Goal: Information Seeking & Learning: Learn about a topic

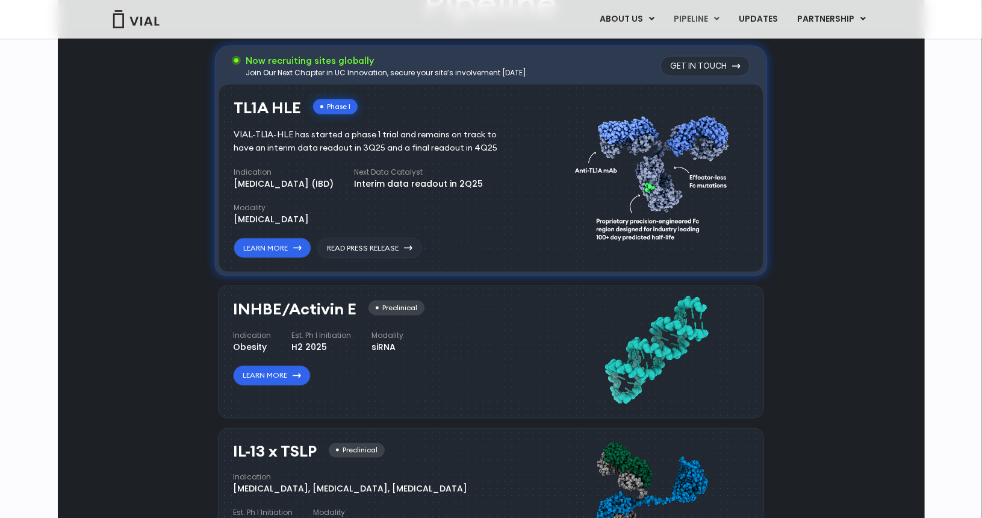
scroll to position [780, 0]
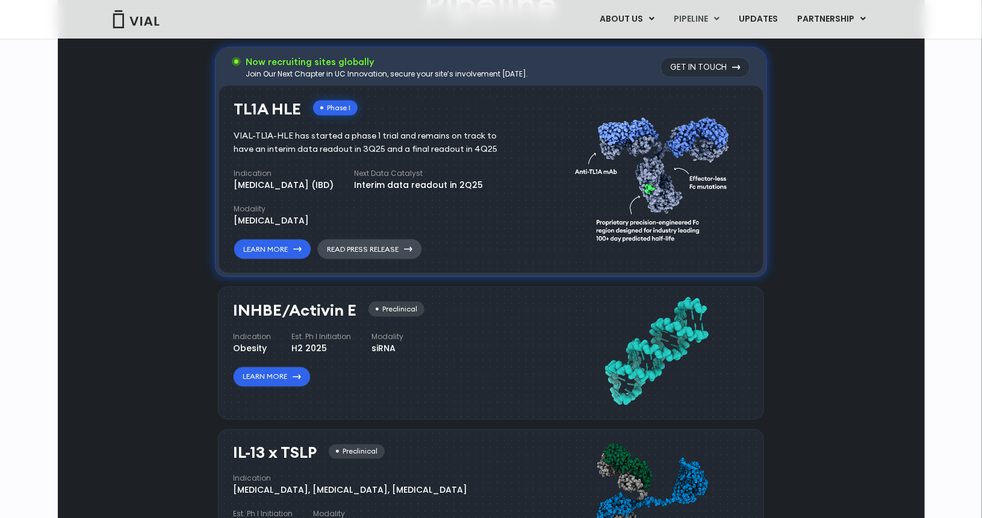
click at [365, 243] on link "Read Press Release" at bounding box center [369, 249] width 105 height 20
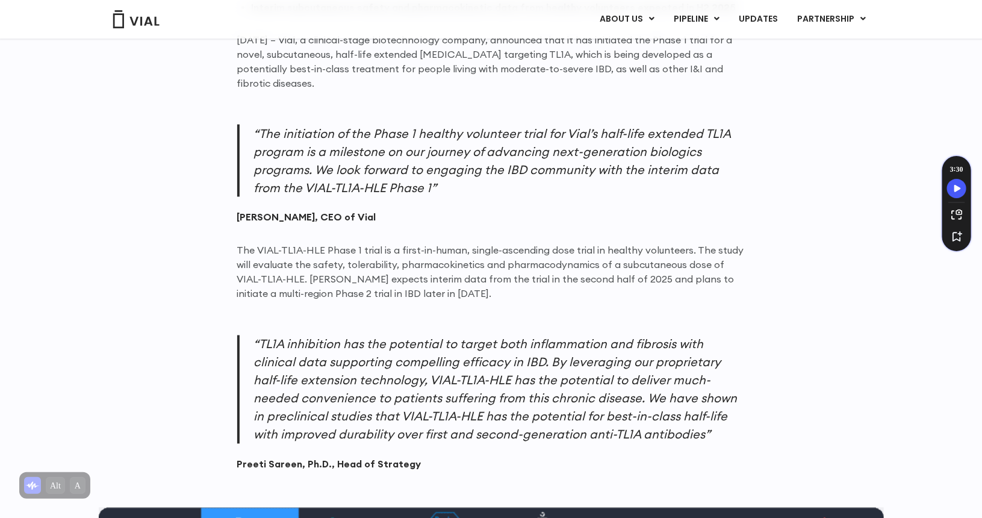
scroll to position [940, 0]
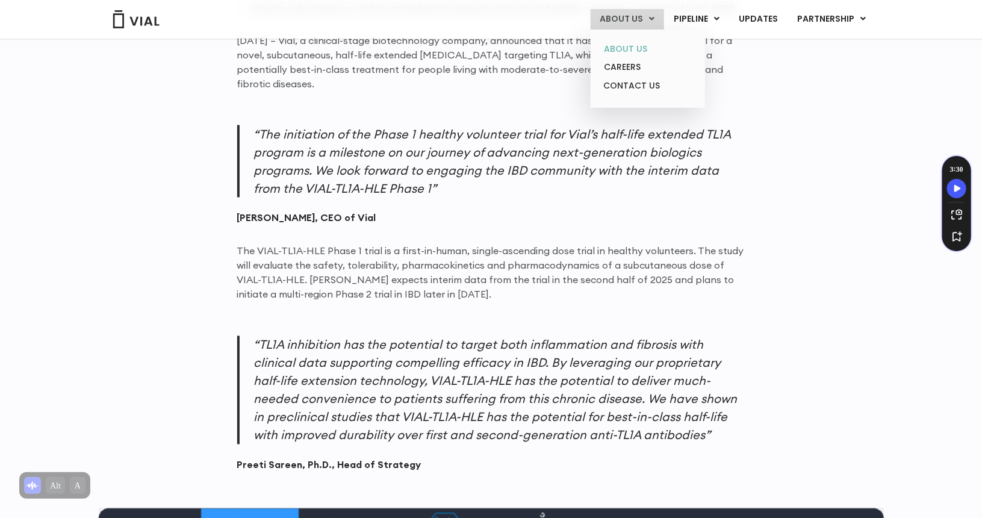
click at [631, 53] on link "ABOUT US" at bounding box center [647, 49] width 105 height 19
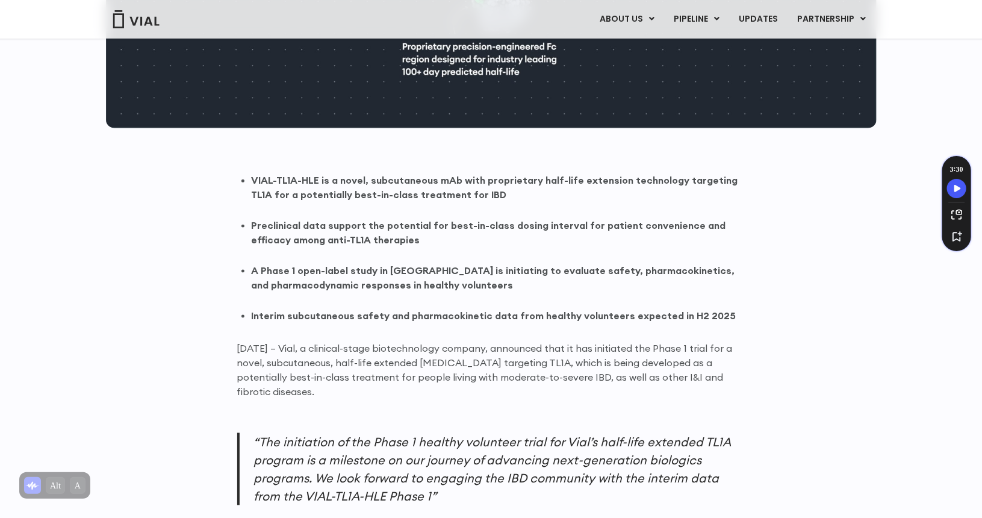
scroll to position [633, 0]
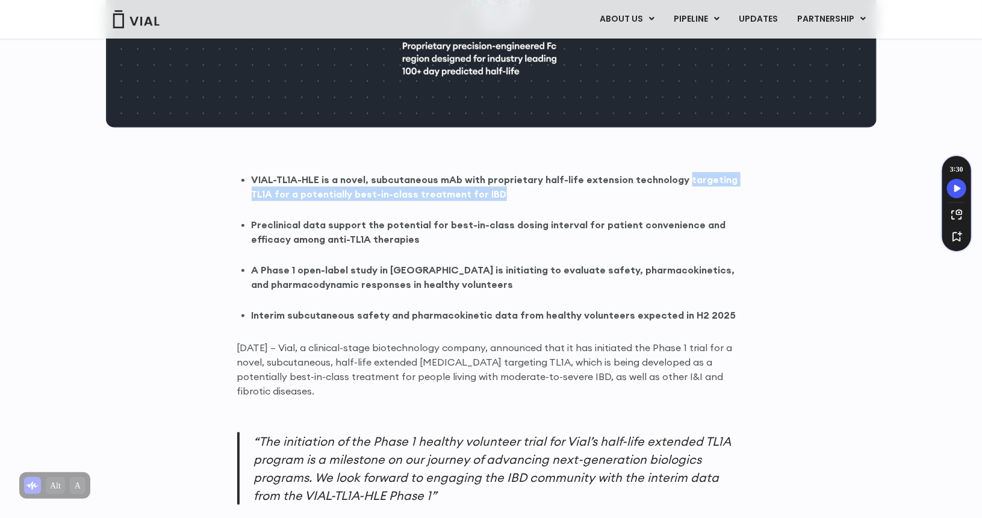
drag, startPoint x: 678, startPoint y: 176, endPoint x: 494, endPoint y: 188, distance: 184.6
click at [494, 188] on li "VIAL-TL1A-HLE is a novel, subcutaneous mAb with proprietary half-life extension…" at bounding box center [499, 186] width 494 height 29
copy strong "targeting TL1A for a potentially best-in-class treatment for IBD"
click at [344, 391] on p "[DATE] – Vial, a clinical-stage biotechnology company, announced that it has in…" at bounding box center [491, 369] width 508 height 58
click at [274, 375] on p "[DATE] – Vial, a clinical-stage biotechnology company, announced that it has in…" at bounding box center [491, 369] width 508 height 58
